Goal: Communication & Community: Answer question/provide support

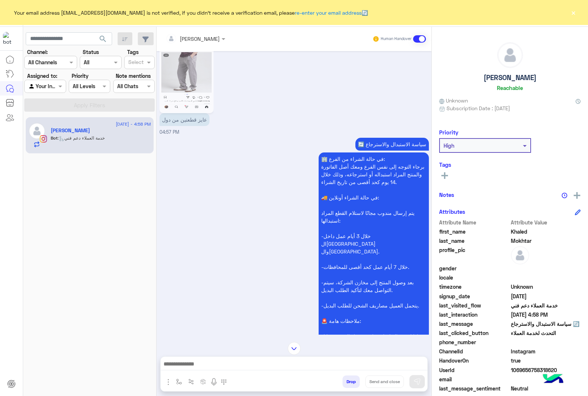
scroll to position [1440, 0]
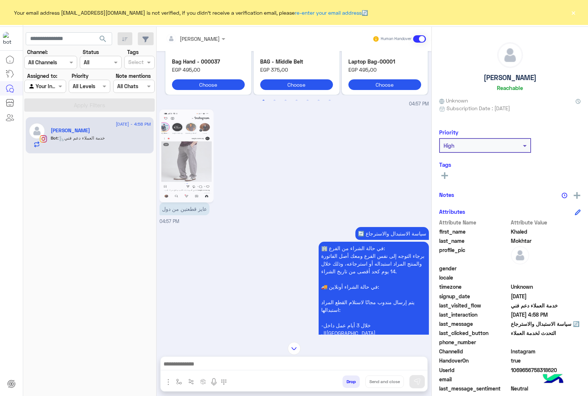
click at [197, 39] on input "text" at bounding box center [186, 39] width 40 height 8
click at [205, 94] on div "mohamed ahmed" at bounding box center [208, 93] width 40 height 8
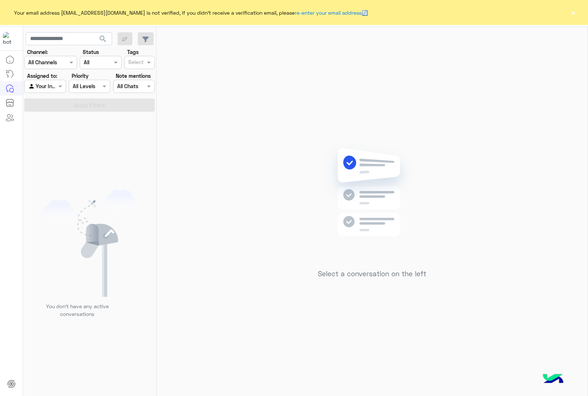
click at [574, 10] on button "×" at bounding box center [572, 12] width 7 height 7
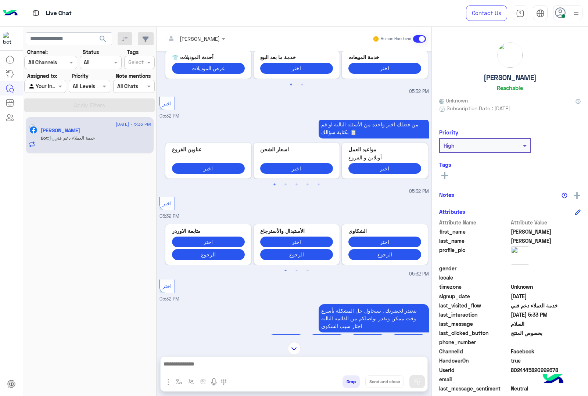
scroll to position [271, 0]
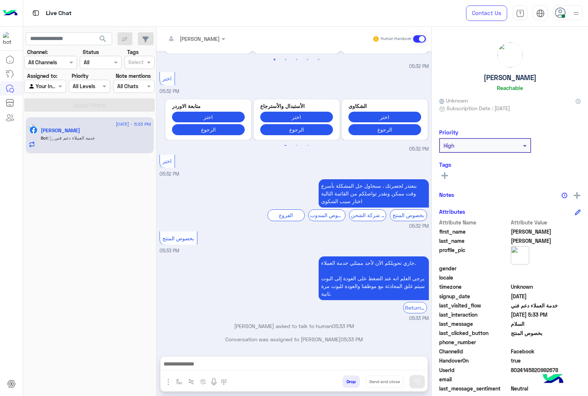
click at [184, 40] on input "text" at bounding box center [186, 39] width 40 height 8
click at [199, 89] on div "mohamed ahmed" at bounding box center [208, 93] width 40 height 8
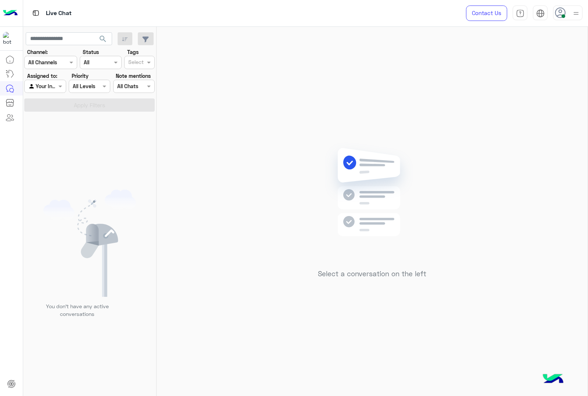
click at [570, 15] on div at bounding box center [567, 13] width 29 height 15
click at [513, 102] on span "Offline" at bounding box center [506, 105] width 15 height 8
click at [575, 12] on img at bounding box center [576, 14] width 8 height 8
